Goal: Transaction & Acquisition: Purchase product/service

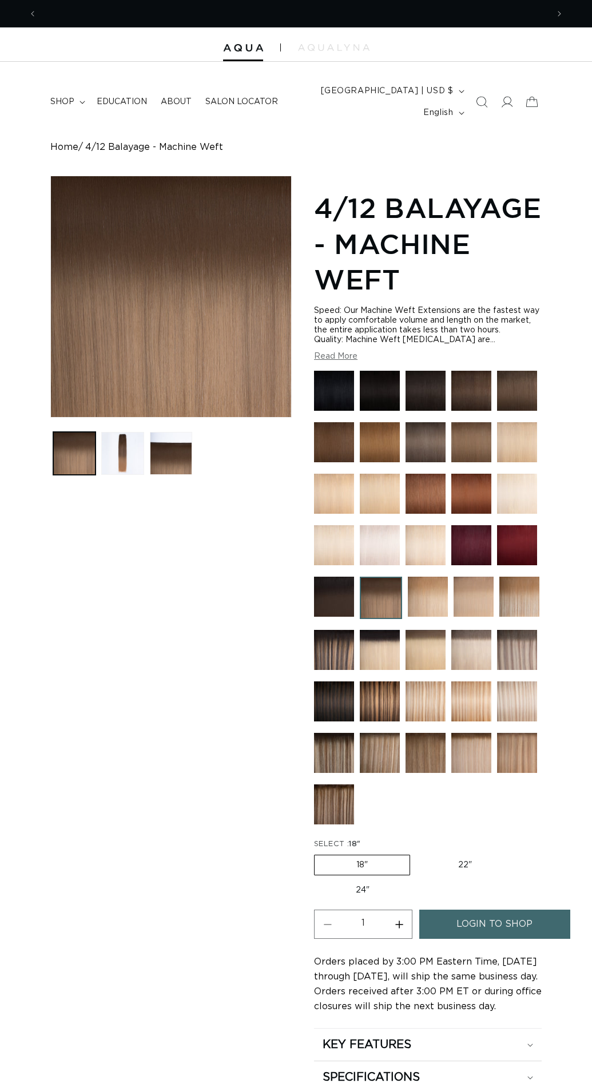
scroll to position [0, 1021]
